Goal: Information Seeking & Learning: Learn about a topic

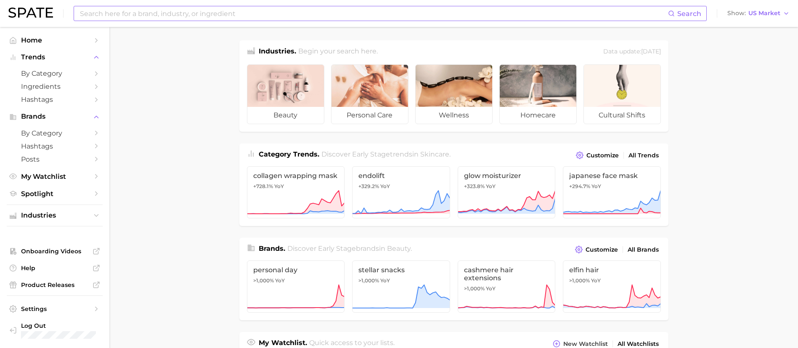
click at [233, 13] on input at bounding box center [373, 13] width 589 height 14
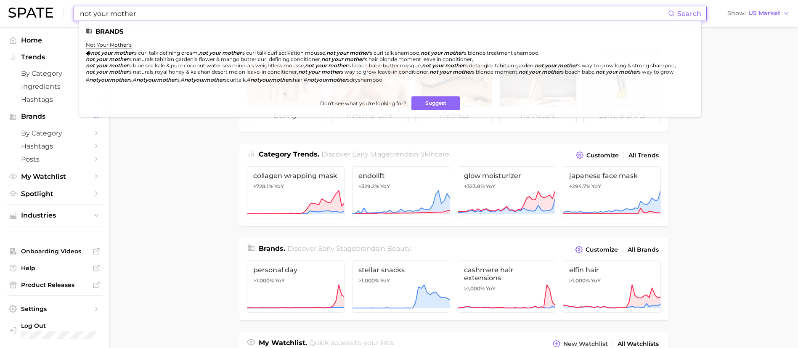
type input "not your mother"
click at [115, 49] on li "not your mother's not your mother 's curl talk defining cream , not your mother…" at bounding box center [385, 62] width 599 height 41
click at [114, 44] on link "not your mother's" at bounding box center [109, 45] width 46 height 6
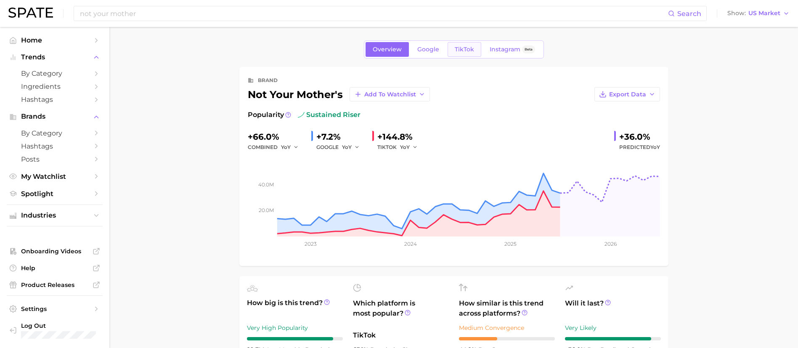
click at [467, 50] on span "TikTok" at bounding box center [464, 49] width 19 height 7
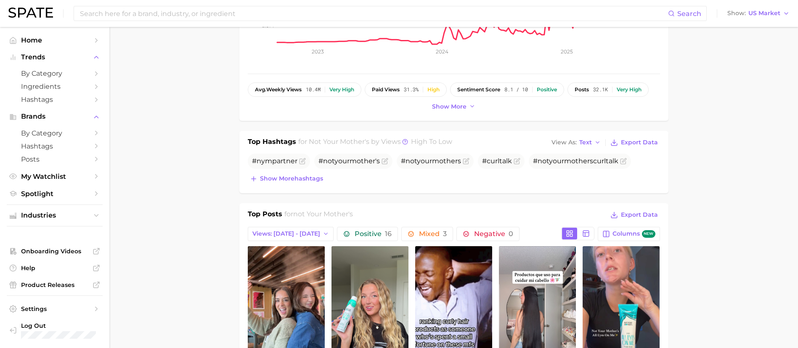
scroll to position [126, 0]
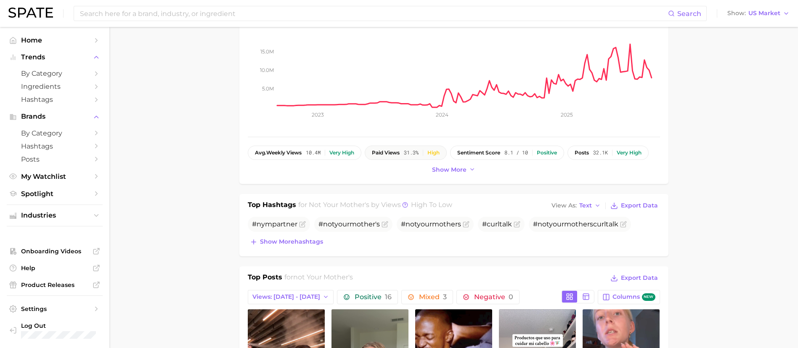
click at [419, 155] on span "31.3%" at bounding box center [411, 153] width 15 height 6
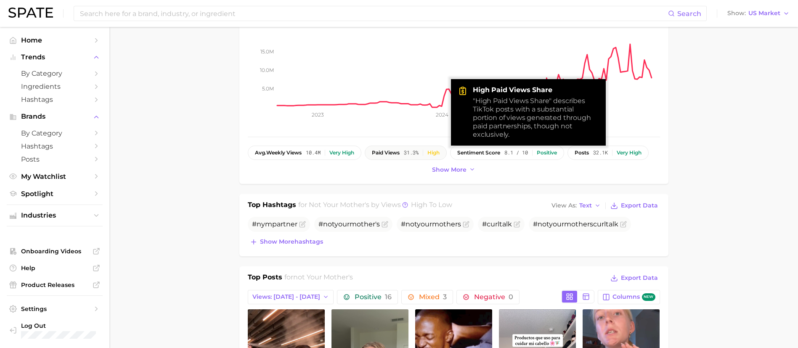
click at [439, 153] on div "High" at bounding box center [433, 153] width 12 height 6
click at [403, 152] on div "paid views 31.3% High" at bounding box center [406, 153] width 68 height 6
click at [446, 170] on span "Show more" at bounding box center [449, 169] width 34 height 7
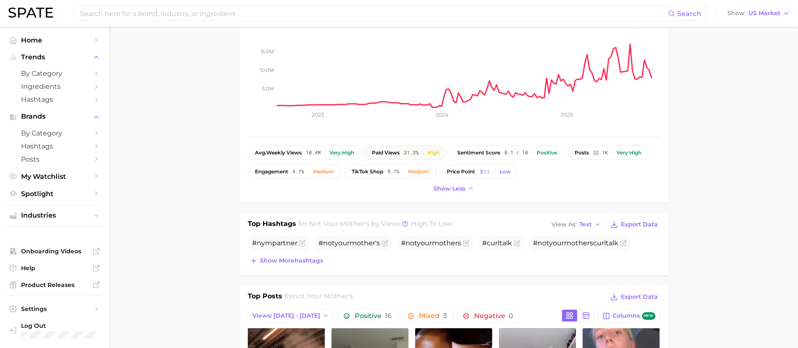
click at [400, 150] on span "paid views" at bounding box center [386, 153] width 28 height 6
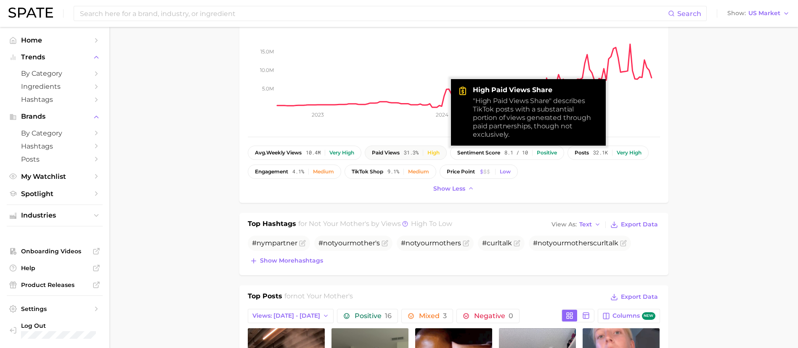
click at [435, 150] on div "High" at bounding box center [433, 153] width 12 height 6
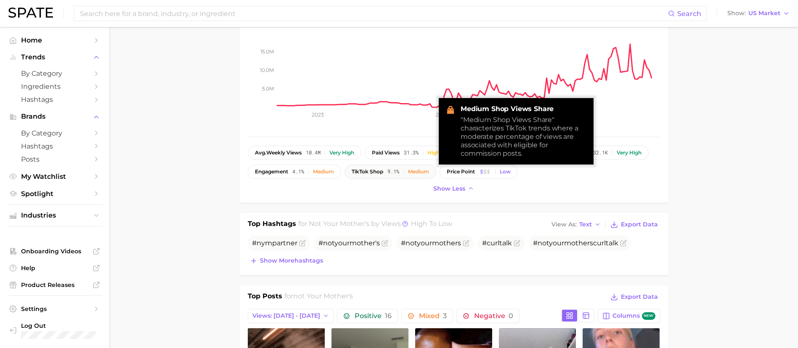
click at [418, 172] on div "Medium" at bounding box center [418, 172] width 21 height 6
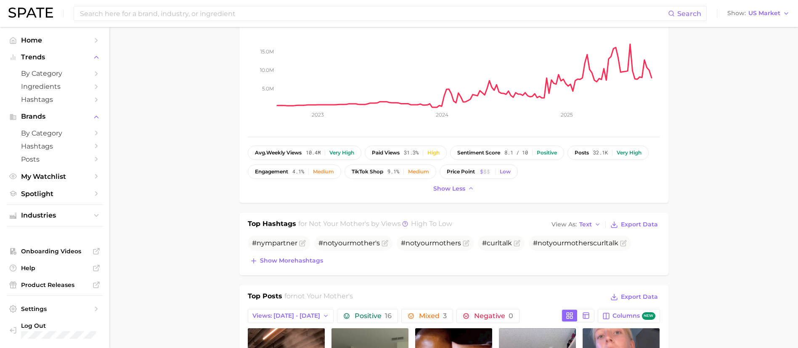
click at [597, 182] on div "avg. weekly views 10.4m Very high paid views 31.3% High sentiment score 8.1 / 1…" at bounding box center [454, 170] width 412 height 49
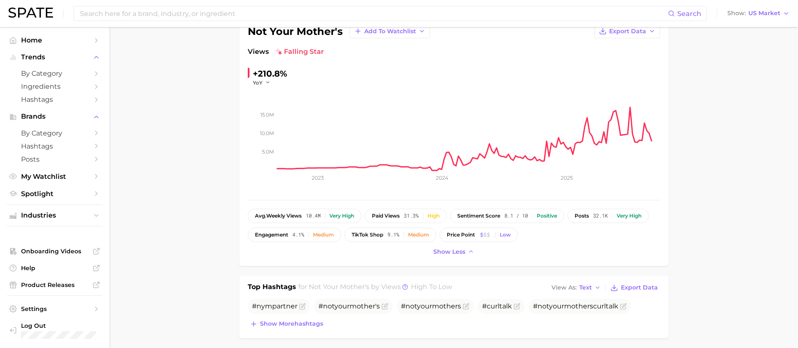
scroll to position [0, 0]
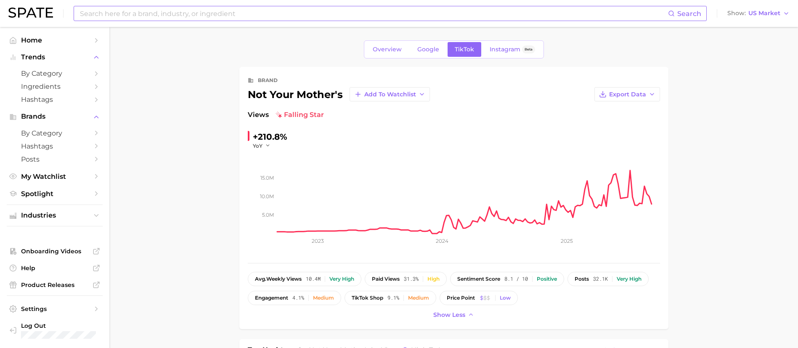
click at [119, 14] on input at bounding box center [373, 13] width 589 height 14
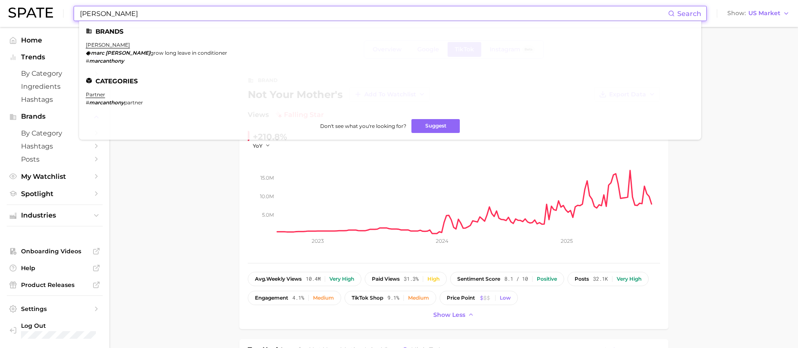
type input "marc anthony"
click at [102, 43] on link "marc anthony" at bounding box center [108, 45] width 44 height 6
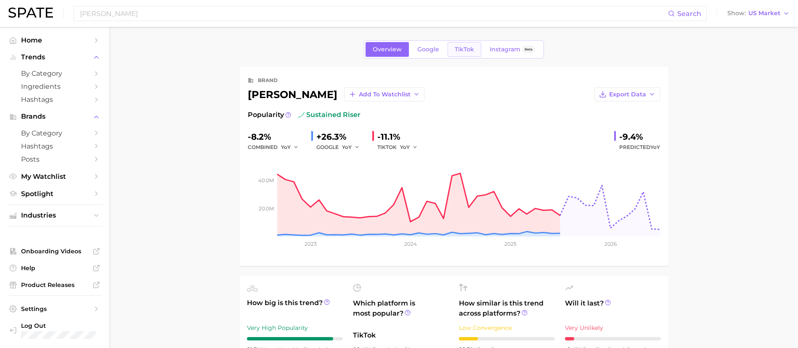
click at [464, 48] on span "TikTok" at bounding box center [464, 49] width 19 height 7
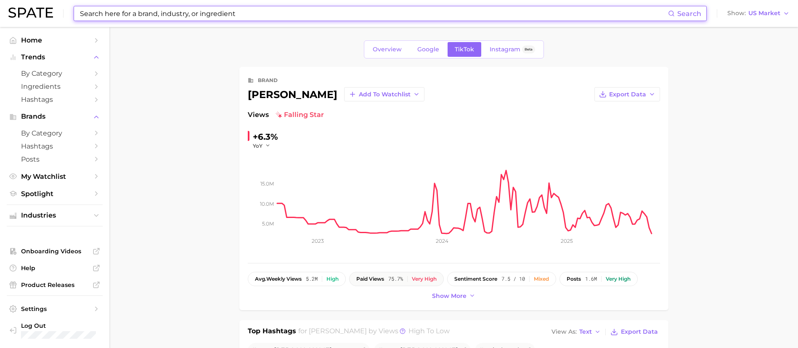
click at [396, 281] on span "75.7%" at bounding box center [395, 279] width 15 height 6
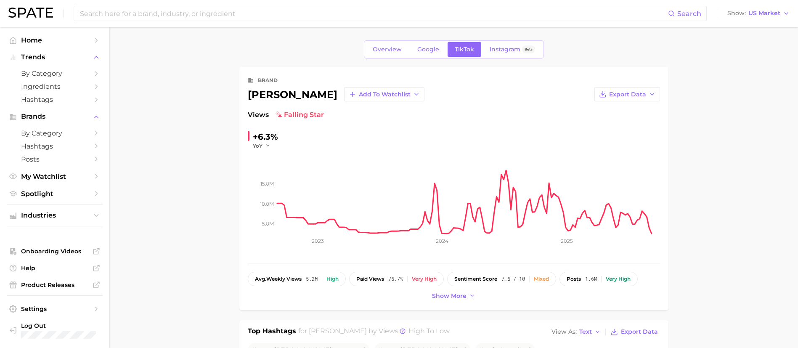
scroll to position [126, 0]
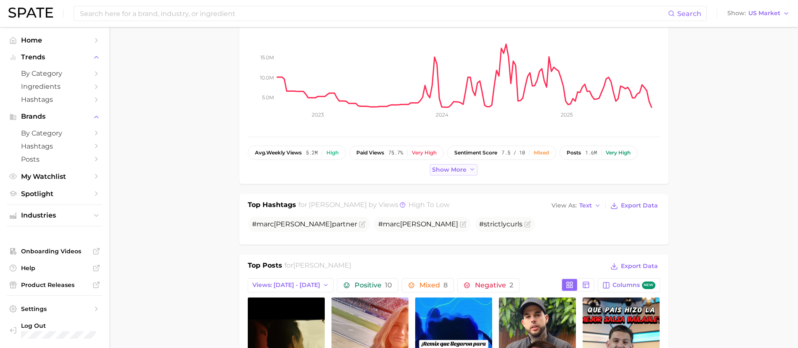
click at [452, 168] on span "Show more" at bounding box center [449, 169] width 34 height 7
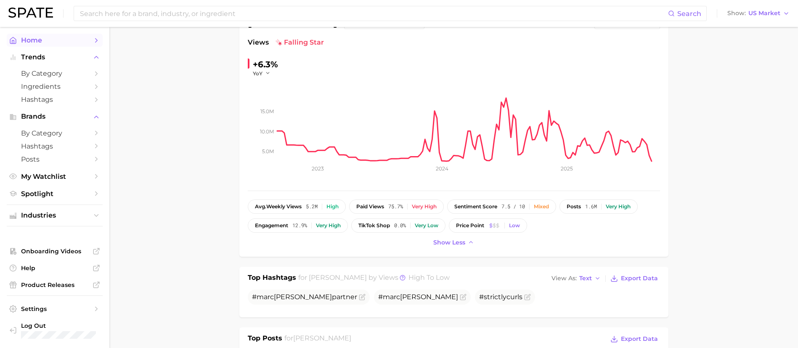
scroll to position [0, 0]
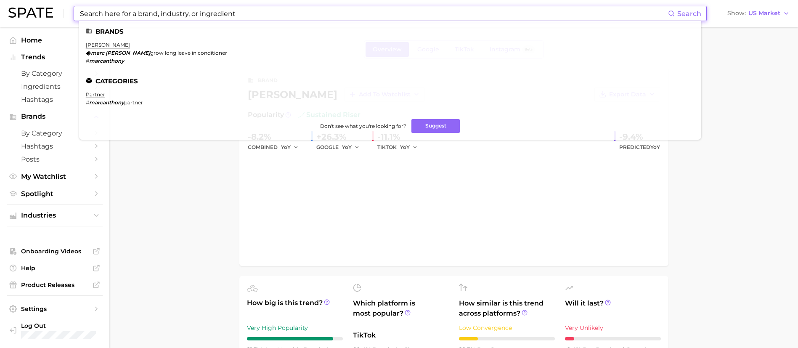
type input "marc anthony"
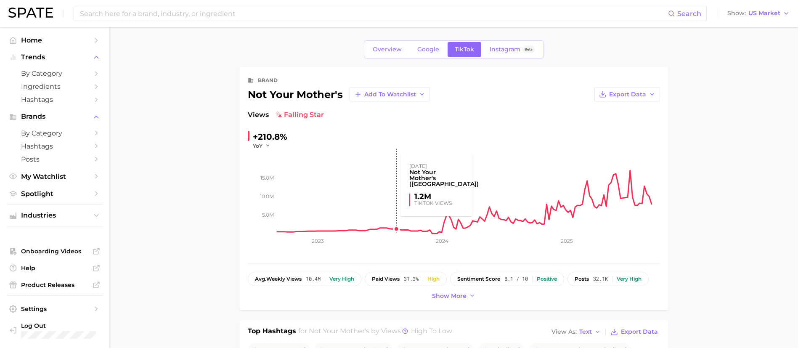
scroll to position [126, 0]
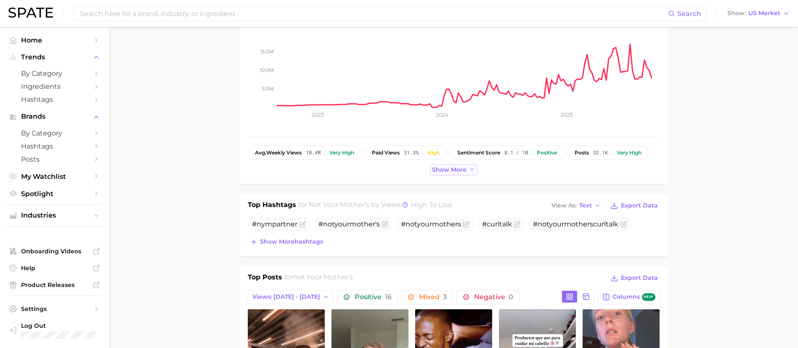
click at [456, 168] on span "Show more" at bounding box center [449, 169] width 34 height 7
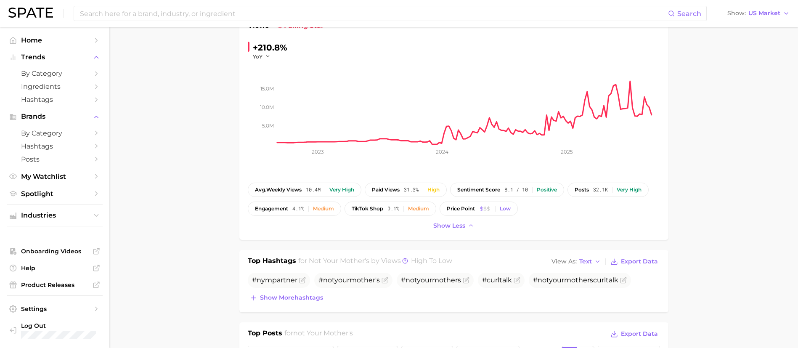
scroll to position [63, 0]
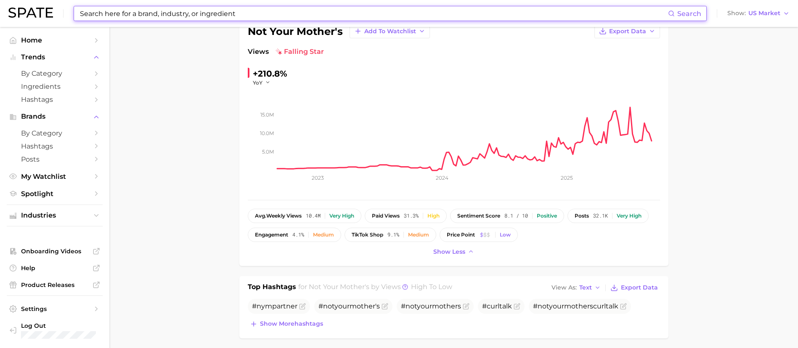
click at [122, 13] on input at bounding box center [373, 13] width 589 height 14
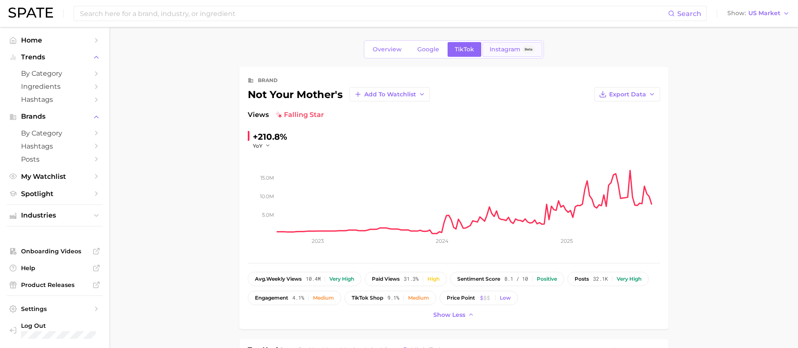
click at [513, 50] on span "Instagram" at bounding box center [505, 49] width 31 height 7
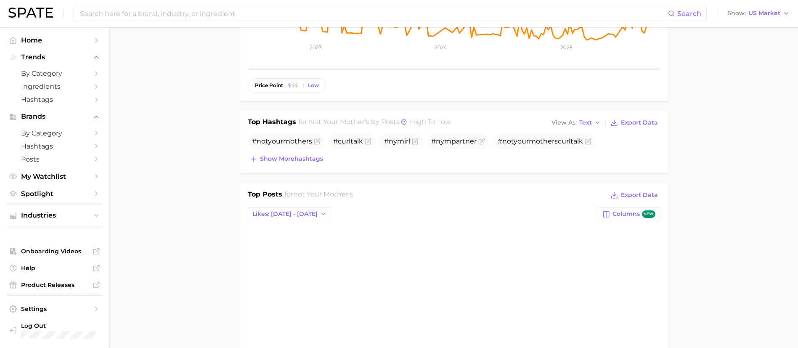
scroll to position [189, 0]
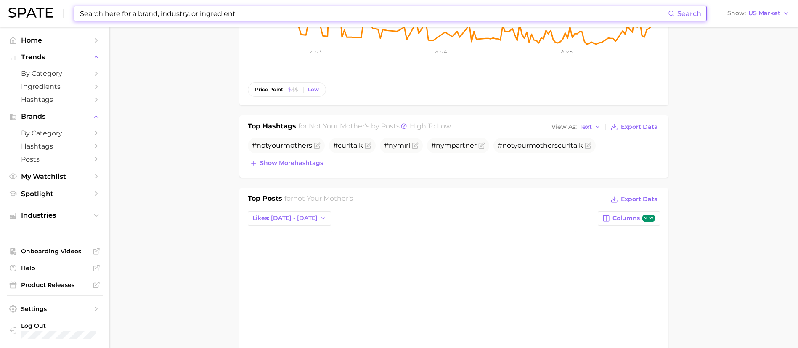
click at [141, 6] on input at bounding box center [373, 13] width 589 height 14
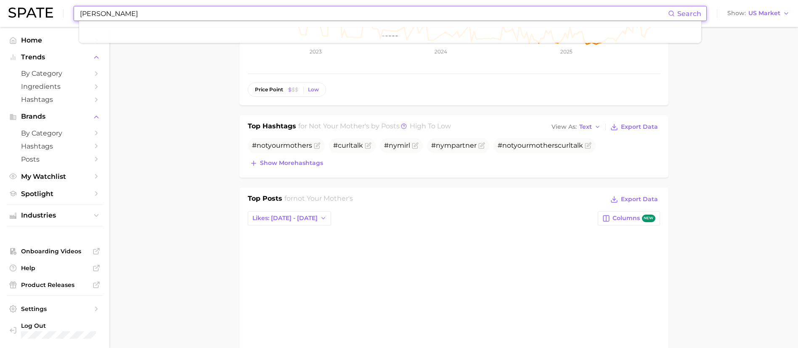
click at [130, 15] on input "marc anthony" at bounding box center [373, 13] width 589 height 14
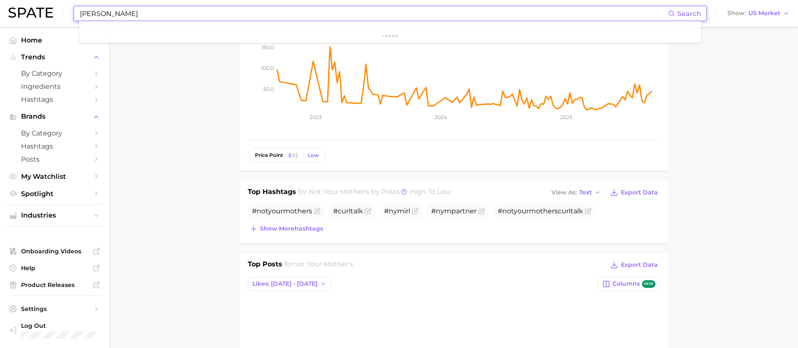
scroll to position [63, 0]
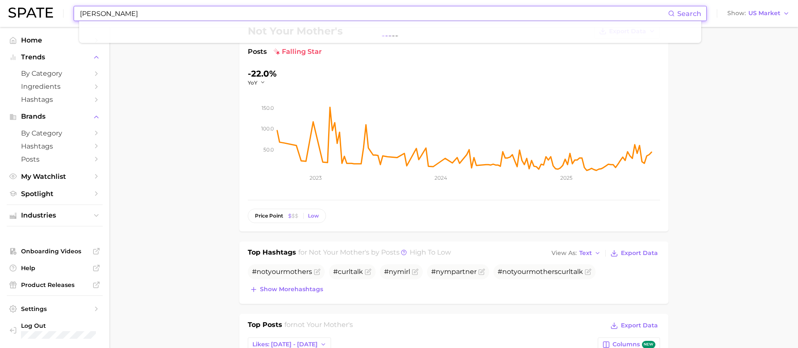
type input "marc anthony"
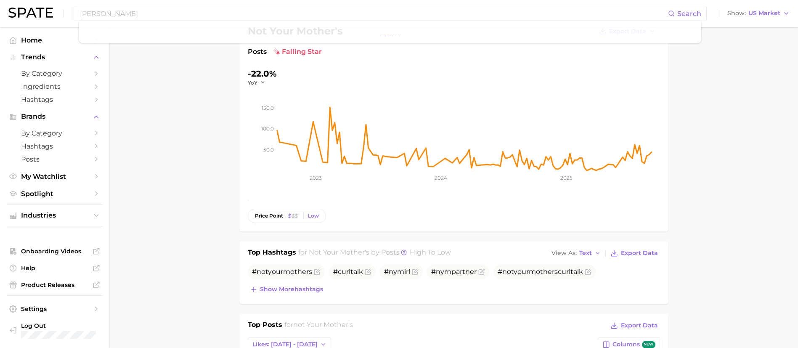
click at [131, 15] on input "marc anthony" at bounding box center [373, 13] width 589 height 14
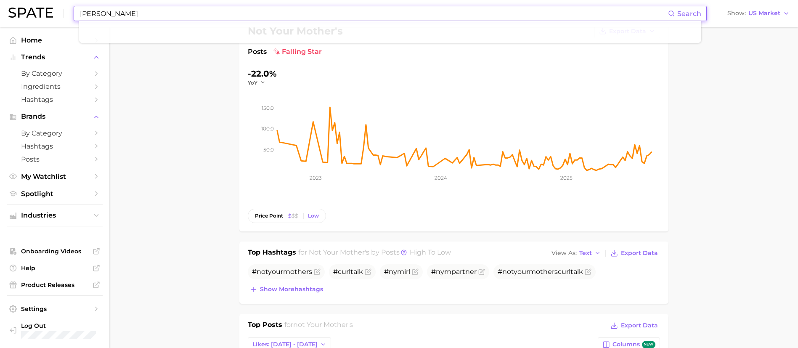
click at [130, 7] on input "marc anthony" at bounding box center [373, 13] width 589 height 14
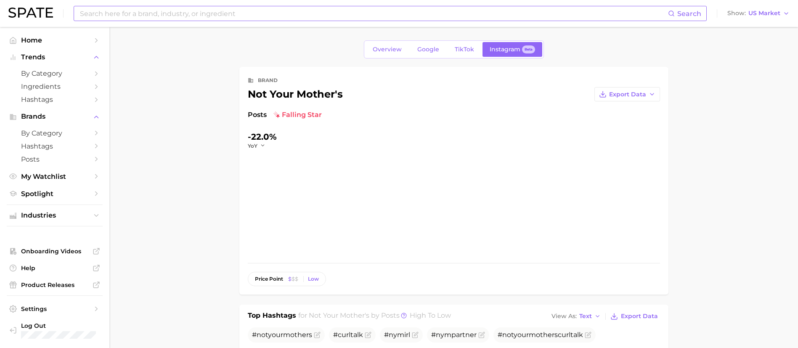
click at [174, 12] on input at bounding box center [373, 13] width 589 height 14
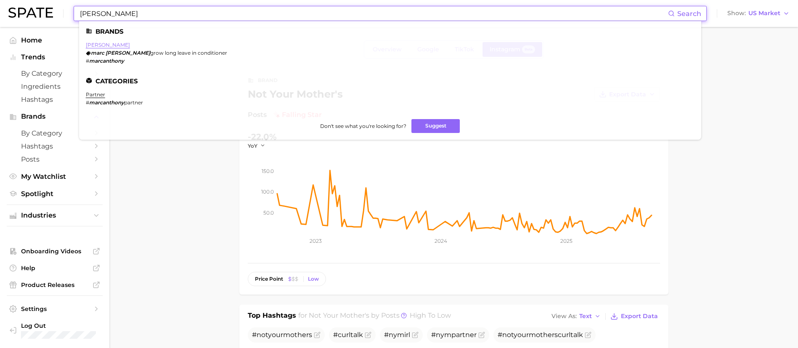
type input "marc anthony"
click at [98, 48] on link "marc anthony" at bounding box center [108, 45] width 44 height 6
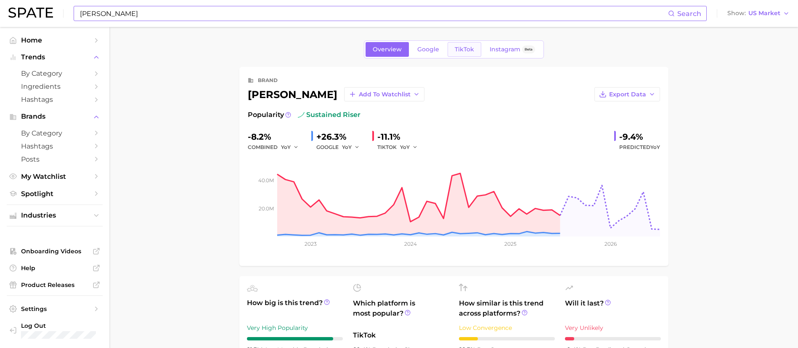
click at [468, 50] on span "TikTok" at bounding box center [464, 49] width 19 height 7
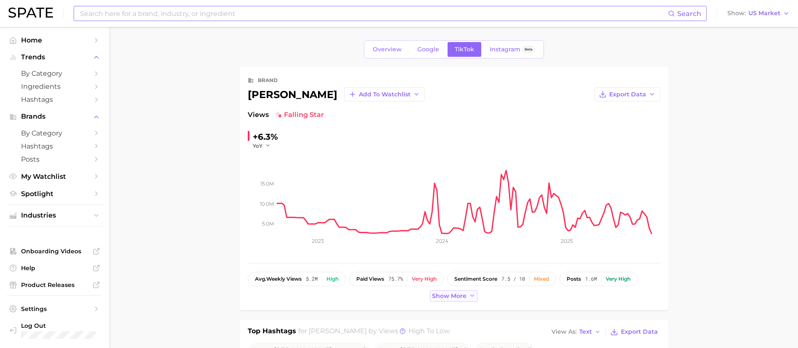
click at [462, 294] on span "Show more" at bounding box center [449, 295] width 34 height 7
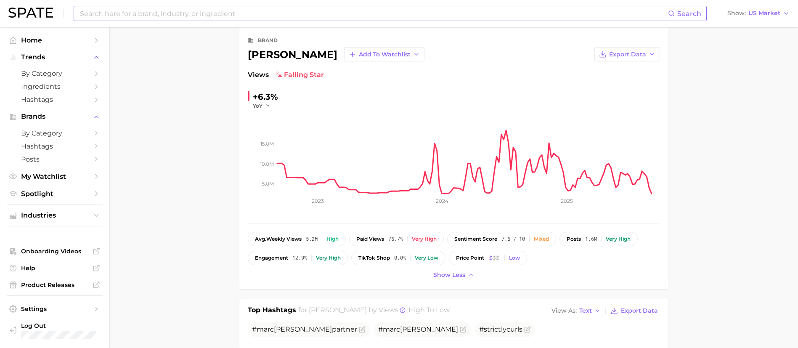
scroll to position [63, 0]
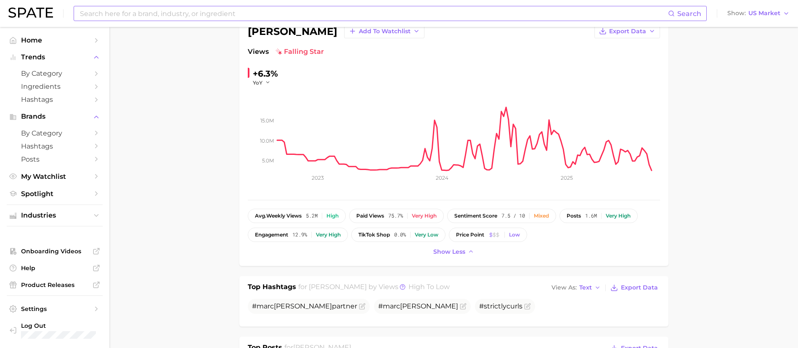
click at [146, 17] on input at bounding box center [373, 13] width 589 height 14
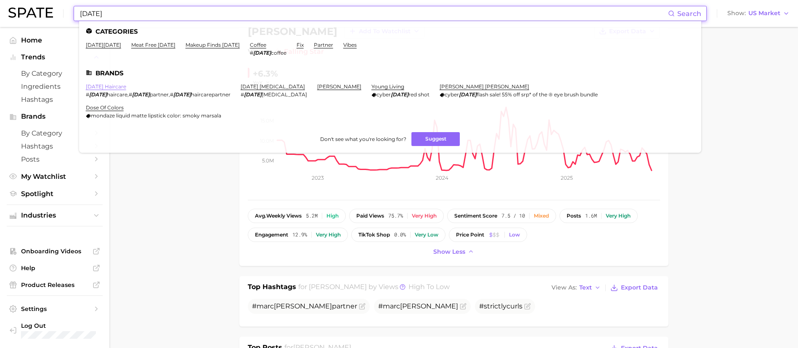
type input "monday"
click at [122, 85] on link "monday haircare" at bounding box center [106, 86] width 40 height 6
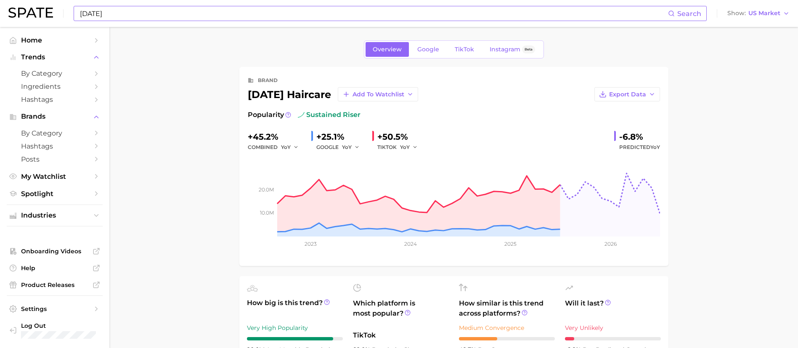
click at [469, 40] on div "Overview Google TikTok Instagram Beta" at bounding box center [454, 49] width 180 height 18
click at [467, 49] on span "TikTok" at bounding box center [464, 49] width 19 height 7
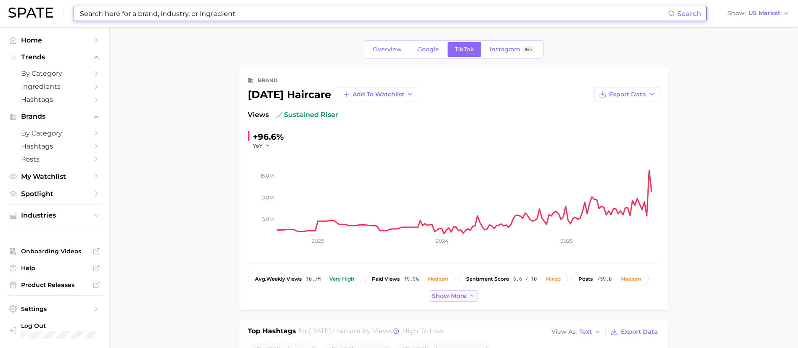
click at [453, 294] on span "Show more" at bounding box center [449, 295] width 34 height 7
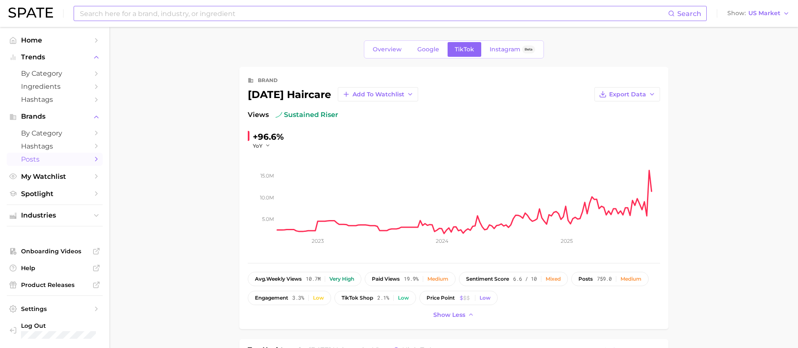
click at [88, 156] on link "Posts" at bounding box center [55, 159] width 96 height 13
